Goal: Task Accomplishment & Management: Manage account settings

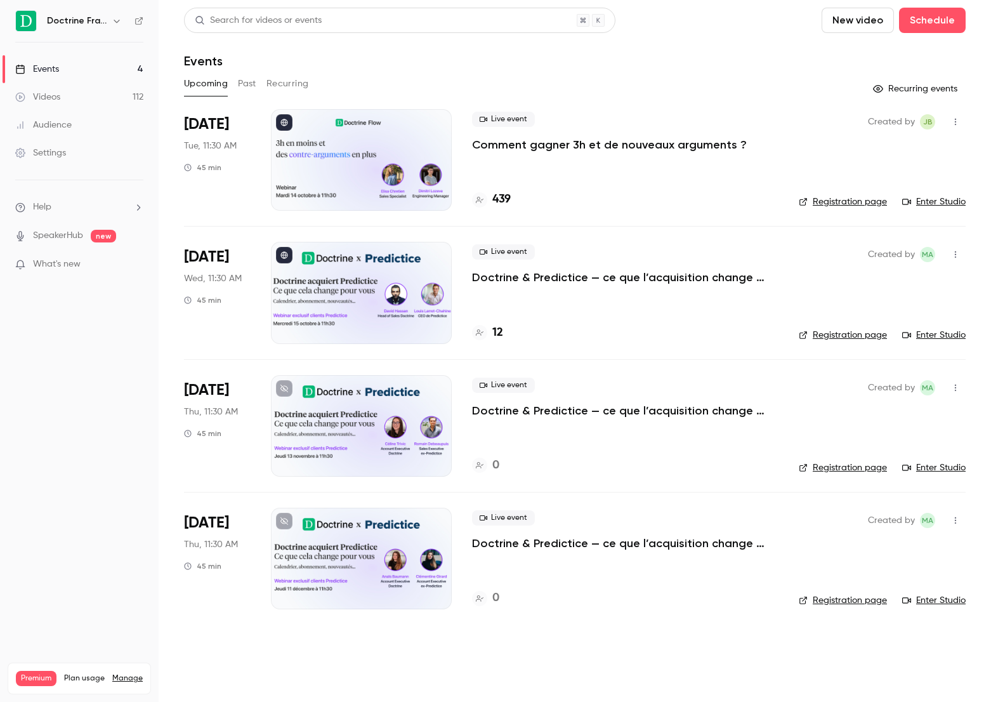
click at [520, 152] on div "Live event Comment gagner 3h et de nouveaux arguments ? 439" at bounding box center [625, 160] width 306 height 102
click at [544, 141] on p "Comment gagner 3h et de nouveaux arguments ?" at bounding box center [609, 144] width 275 height 15
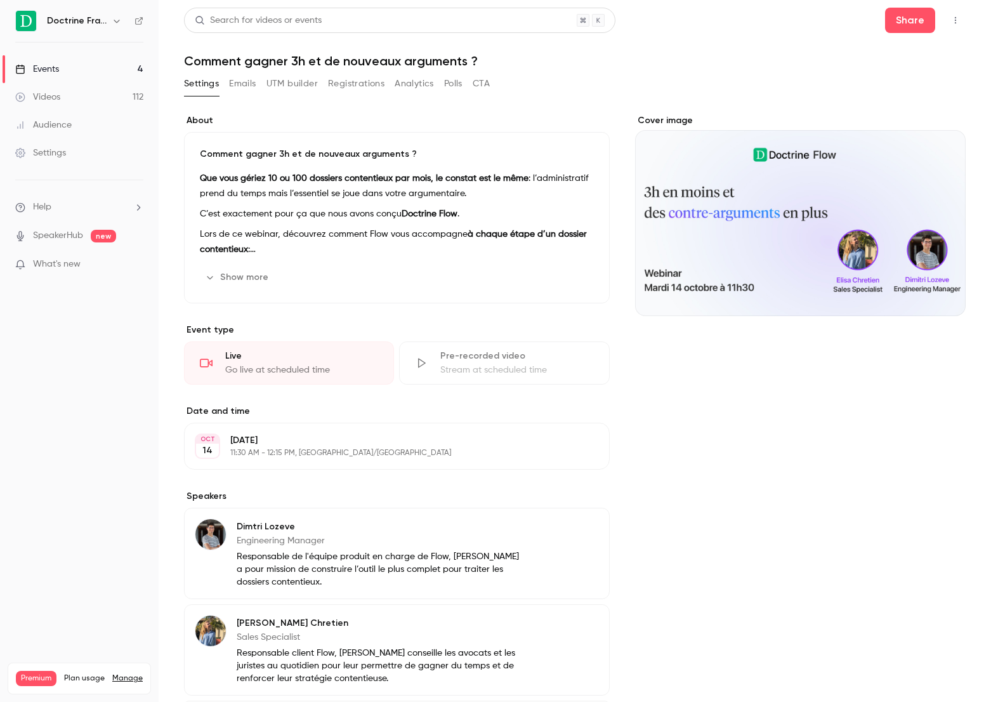
click at [346, 91] on button "Registrations" at bounding box center [356, 84] width 56 height 20
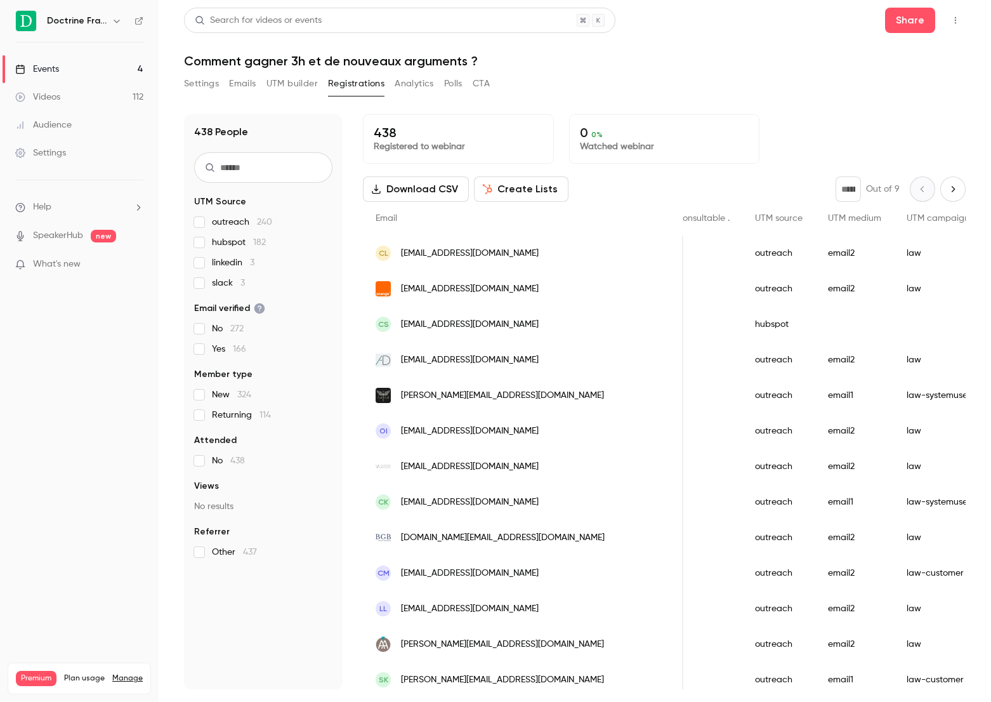
click at [48, 65] on div "Events" at bounding box center [37, 69] width 44 height 13
